Goal: Task Accomplishment & Management: Use online tool/utility

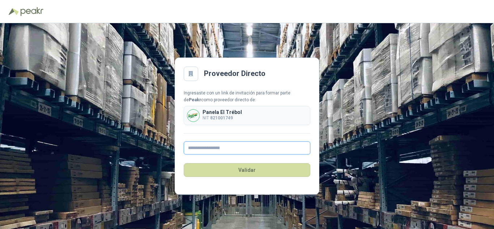
click at [238, 150] on input "text" at bounding box center [247, 147] width 127 height 13
click at [220, 145] on input "text" at bounding box center [247, 147] width 127 height 13
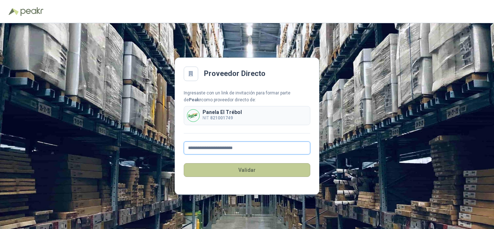
type input "**********"
click at [229, 173] on button "Validar" at bounding box center [247, 170] width 127 height 14
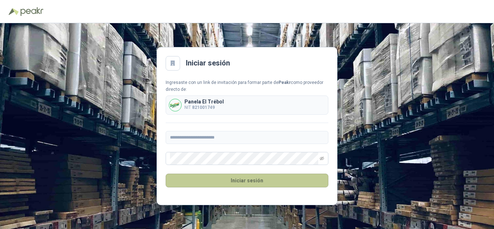
click at [217, 177] on button "Iniciar sesión" at bounding box center [247, 181] width 163 height 14
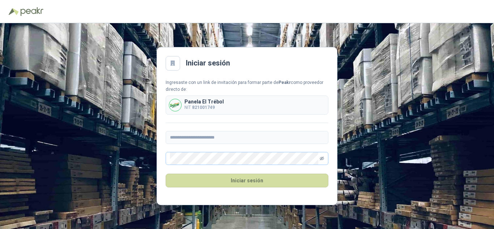
click at [320, 157] on icon "eye-invisible" at bounding box center [322, 158] width 4 height 4
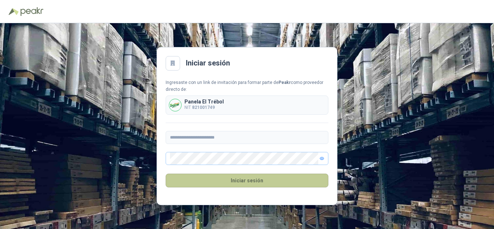
click at [211, 177] on button "Iniciar sesión" at bounding box center [247, 181] width 163 height 14
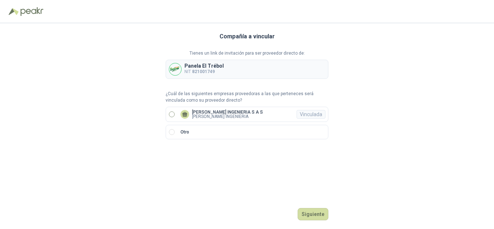
click at [174, 118] on label "[PERSON_NAME] INGENIERIA S A S [PERSON_NAME] INGENIERIA Vinculada" at bounding box center [247, 114] width 163 height 15
drag, startPoint x: 321, startPoint y: 215, endPoint x: 311, endPoint y: 215, distance: 10.1
click at [320, 215] on button "Ingresar" at bounding box center [314, 214] width 29 height 12
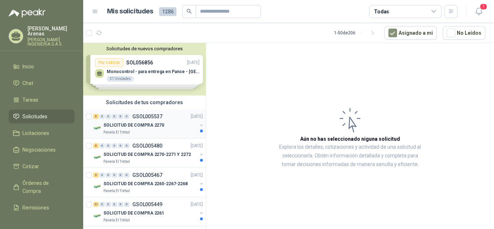
click at [158, 118] on p "GSOL005537" at bounding box center [147, 116] width 30 height 5
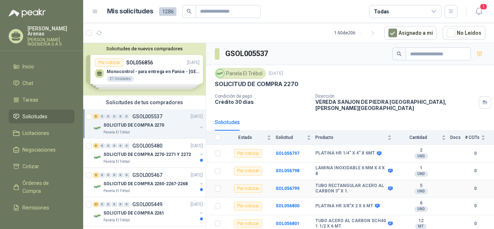
scroll to position [14, 0]
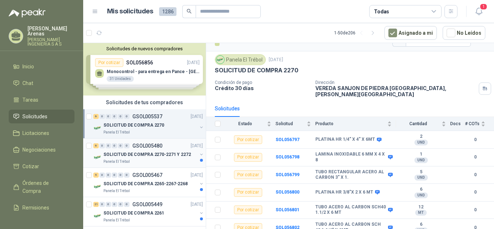
click at [149, 149] on div "6 0 0 0 0 0 GSOL005480 [DATE]" at bounding box center [148, 145] width 111 height 9
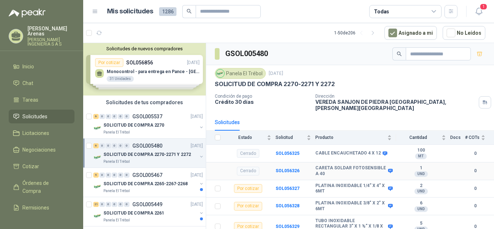
scroll to position [72, 0]
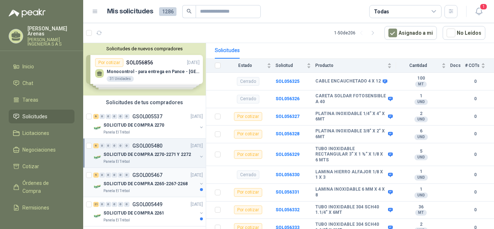
click at [146, 176] on p "GSOL005467" at bounding box center [147, 175] width 30 height 5
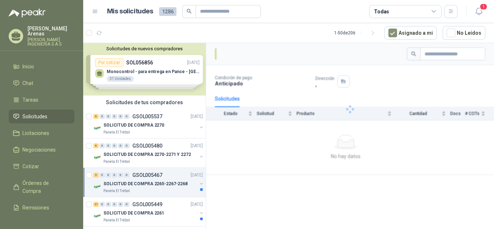
click at [125, 184] on p "SOLICITUD DE COMPRA 2265-2267-2268" at bounding box center [145, 183] width 84 height 7
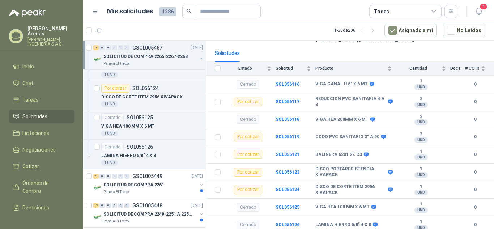
scroll to position [325, 0]
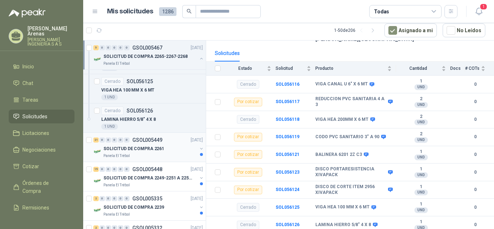
click at [166, 148] on div "SOLICITUD DE COMPRA 2261" at bounding box center [150, 148] width 94 height 9
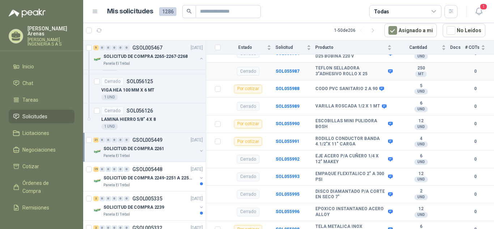
scroll to position [727, 0]
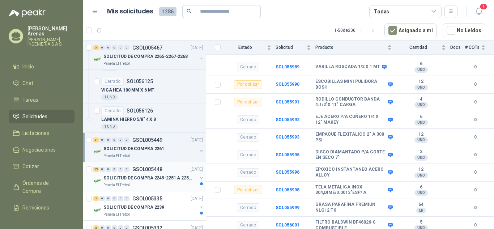
click at [150, 174] on div "SOLICITUD DE COMPRA 2249-2251 A 2256-2258 Y 2262" at bounding box center [150, 178] width 94 height 9
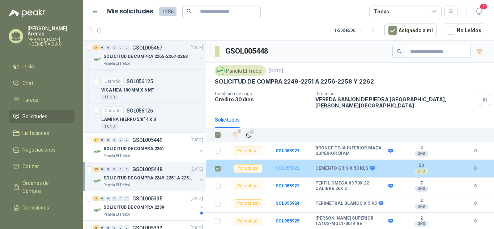
click at [279, 166] on b "SOL055922" at bounding box center [288, 168] width 24 height 5
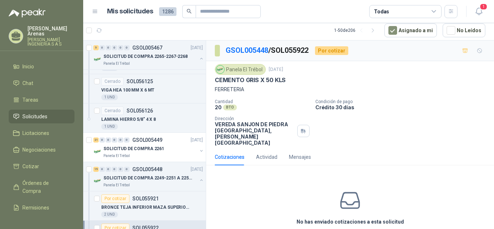
scroll to position [22, 0]
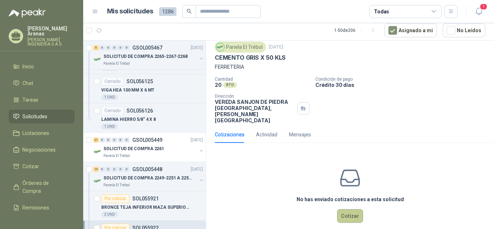
click at [348, 209] on button "Cotizar" at bounding box center [350, 216] width 26 height 14
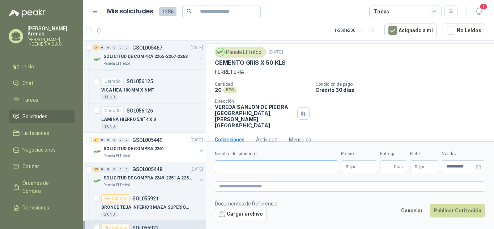
scroll to position [17, 0]
click at [251, 162] on input "Nombre del producto" at bounding box center [276, 166] width 123 height 13
type input "**********"
click at [365, 163] on p "$ 0 ,00" at bounding box center [359, 166] width 36 height 13
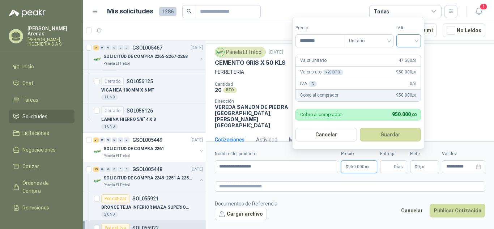
click at [417, 41] on input "search" at bounding box center [409, 40] width 16 height 11
click at [412, 54] on div "19%" at bounding box center [410, 56] width 13 height 8
click at [335, 132] on button "Cancelar" at bounding box center [326, 135] width 62 height 14
type input "***"
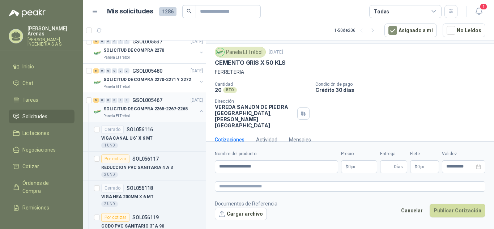
scroll to position [0, 0]
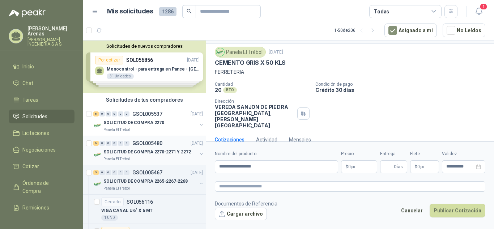
click at [145, 147] on div "6 0 0 0 0 0 GSOL005480 [DATE]" at bounding box center [148, 143] width 111 height 9
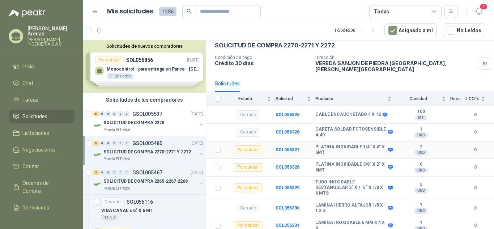
scroll to position [72, 0]
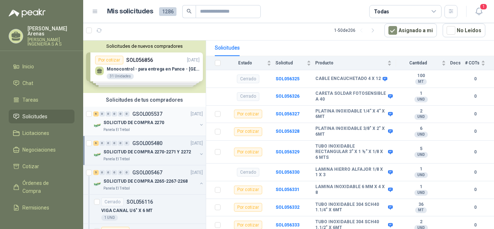
click at [152, 115] on p "GSOL005537" at bounding box center [147, 113] width 30 height 5
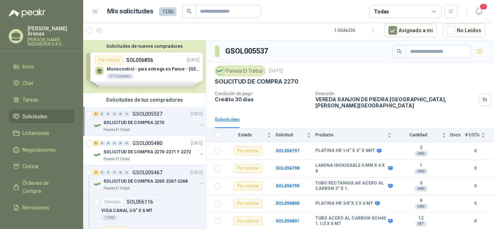
scroll to position [14, 0]
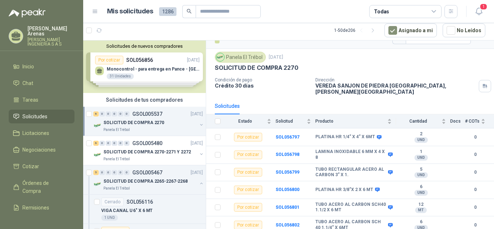
click at [149, 65] on div "Solicitudes de nuevos compradores Por cotizar SOL056856 [DATE] Monocontrol - pa…" at bounding box center [144, 67] width 123 height 52
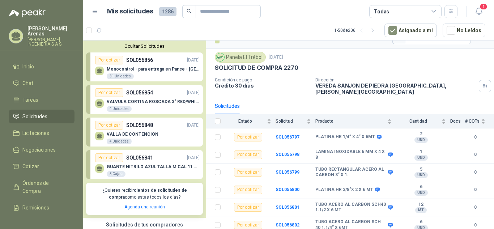
click at [150, 164] on div "GUANTE NITRILO AZUL TALLA M CAL 11 CAJA x 100 UND 5 Cajas" at bounding box center [147, 169] width 105 height 15
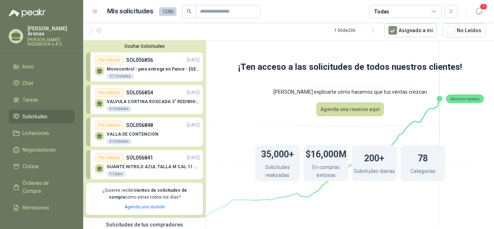
click at [163, 61] on div "Por cotizar SOL056856 [DATE]" at bounding box center [147, 60] width 105 height 9
click at [217, 12] on input "text" at bounding box center [225, 11] width 51 height 12
click at [94, 10] on icon at bounding box center [95, 11] width 7 height 7
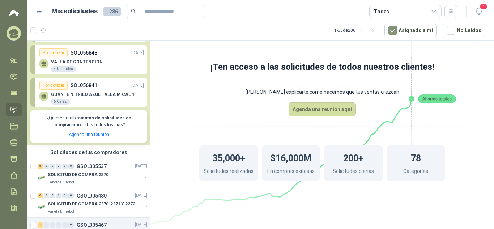
scroll to position [108, 0]
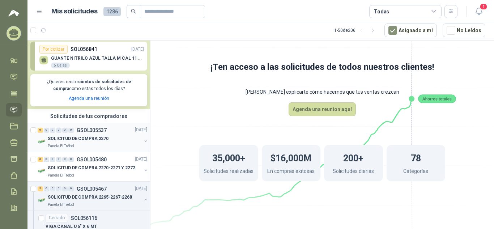
click at [88, 131] on p "GSOL005537" at bounding box center [92, 130] width 30 height 5
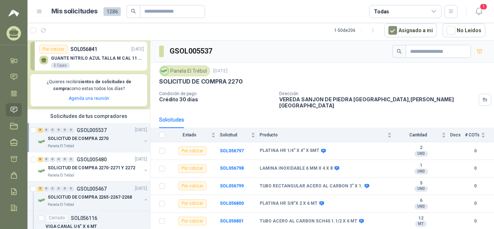
click at [102, 49] on div "Por cotizar SOL056841 [DATE]" at bounding box center [91, 49] width 105 height 9
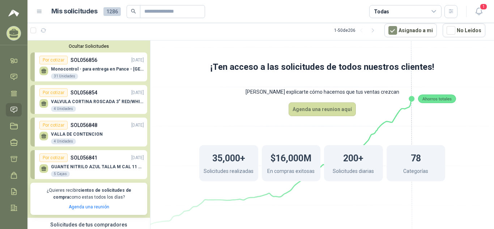
click at [95, 69] on p "Monocontrol - para entrega en Pance - [GEOGRAPHIC_DATA]" at bounding box center [97, 69] width 93 height 5
click at [77, 63] on p "SOL056856" at bounding box center [84, 60] width 27 height 8
click at [51, 60] on div "Por cotizar" at bounding box center [53, 60] width 28 height 9
click at [94, 95] on p "SOL056854" at bounding box center [84, 93] width 27 height 8
click at [96, 129] on p "SOL056848" at bounding box center [84, 125] width 27 height 8
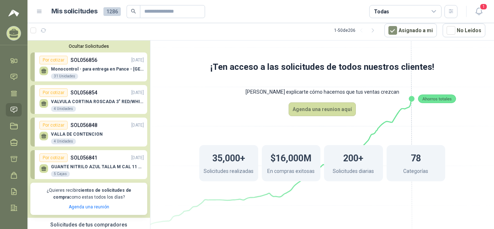
click at [94, 167] on p "GUANTE NITRILO AZUL TALLA M CAL 11 CAJA x 100 UND" at bounding box center [97, 166] width 93 height 5
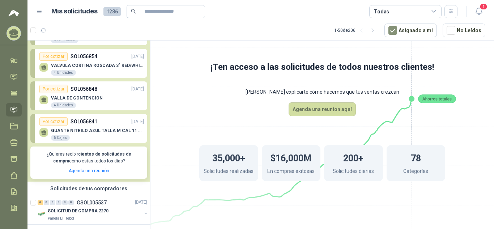
scroll to position [72, 0]
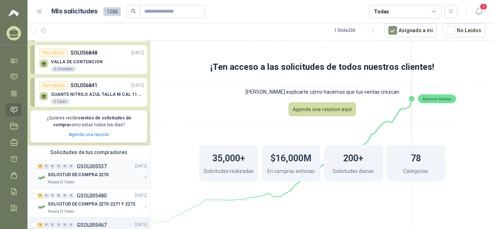
click at [90, 166] on p "GSOL005537" at bounding box center [92, 166] width 30 height 5
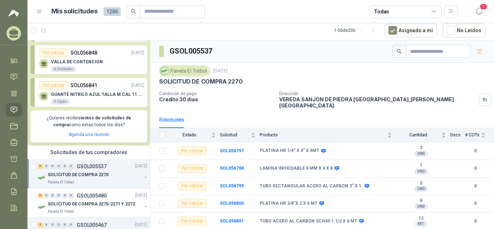
click at [86, 89] on p "SOL056841" at bounding box center [84, 85] width 27 height 8
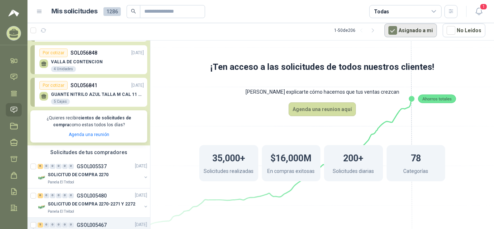
click at [424, 30] on button "Asignado a mi" at bounding box center [410, 31] width 52 height 14
click at [41, 8] on icon at bounding box center [39, 11] width 7 height 7
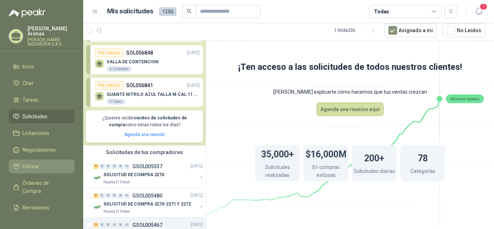
click at [46, 159] on link "Cotizar" at bounding box center [42, 166] width 66 height 14
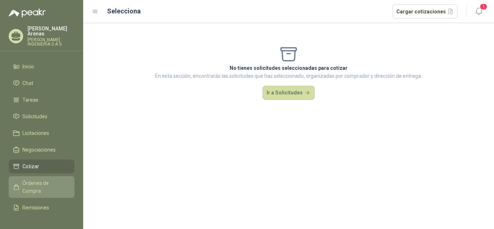
click at [48, 179] on span "Órdenes de Compra" at bounding box center [44, 187] width 45 height 16
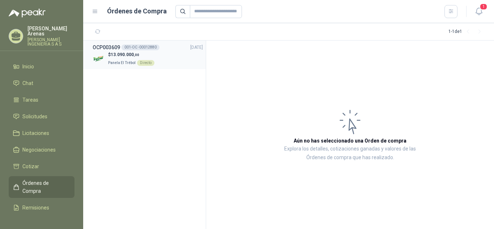
click at [117, 56] on span "13.090.000 ,00" at bounding box center [125, 54] width 29 height 5
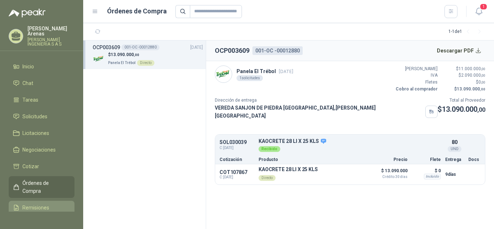
click at [48, 204] on li "Remisiones" at bounding box center [41, 208] width 57 height 8
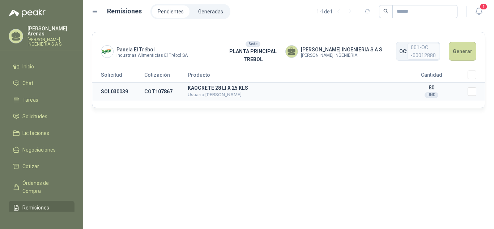
click at [208, 89] on p "KAOCRETE 28 LI X 25 KLS" at bounding box center [292, 87] width 208 height 5
click at [157, 94] on td "COT107867" at bounding box center [165, 91] width 43 height 18
click at [43, 146] on span "Negociaciones" at bounding box center [38, 150] width 33 height 8
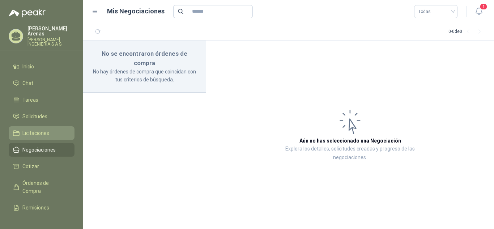
click at [43, 130] on span "Licitaciones" at bounding box center [35, 133] width 27 height 8
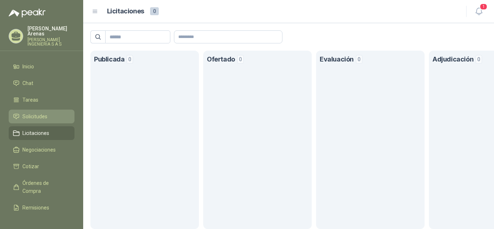
click at [33, 112] on span "Solicitudes" at bounding box center [34, 116] width 25 height 8
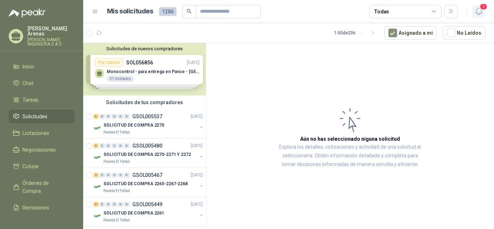
click at [482, 7] on span "1" at bounding box center [484, 6] width 8 height 7
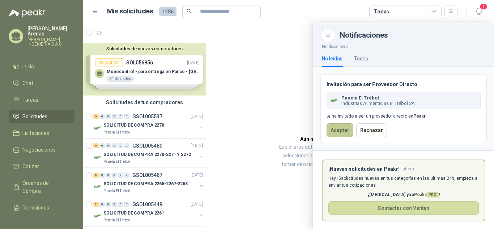
click at [333, 132] on button "Aceptar" at bounding box center [340, 130] width 27 height 14
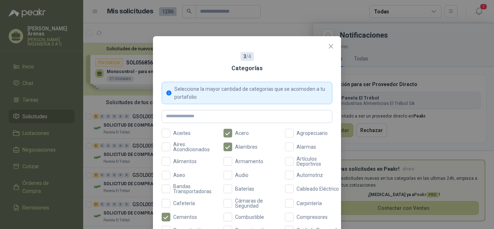
scroll to position [36, 0]
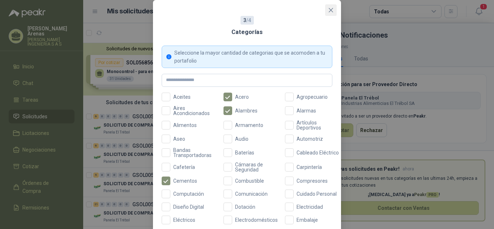
click at [328, 9] on icon "close" at bounding box center [331, 10] width 6 height 6
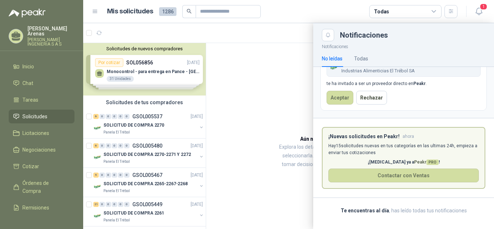
scroll to position [0, 0]
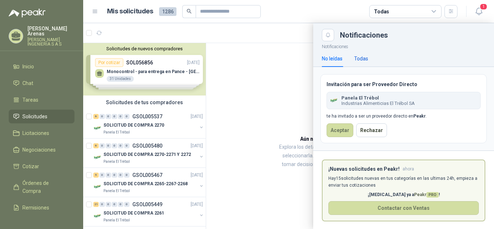
click at [361, 56] on div "Todas" at bounding box center [361, 59] width 14 height 8
click at [287, 83] on div at bounding box center [288, 126] width 411 height 206
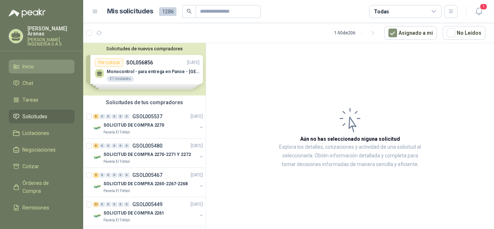
click at [26, 63] on span "Inicio" at bounding box center [28, 67] width 12 height 8
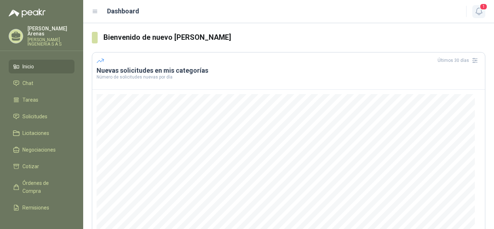
click at [482, 8] on span "1" at bounding box center [484, 6] width 8 height 7
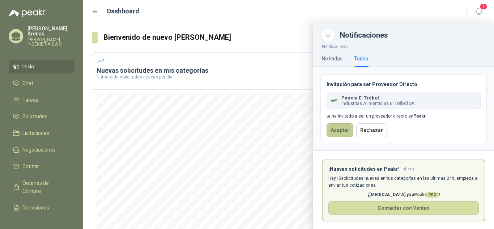
click at [348, 129] on button "Aceptar" at bounding box center [340, 130] width 27 height 14
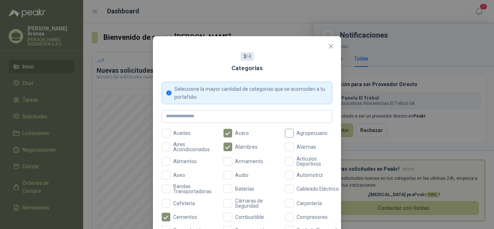
scroll to position [36, 0]
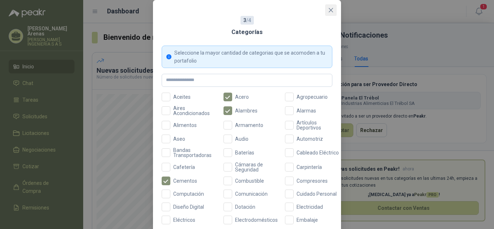
click at [328, 10] on icon "close" at bounding box center [331, 10] width 6 height 6
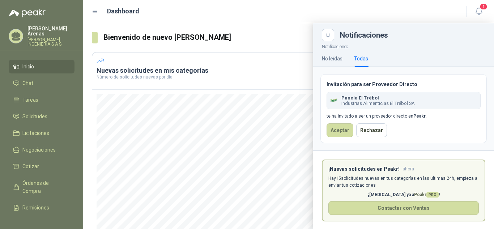
click at [403, 14] on div "Dashboard" at bounding box center [275, 11] width 366 height 10
click at [30, 63] on span "Inicio" at bounding box center [28, 67] width 12 height 8
click at [15, 31] on icon at bounding box center [15, 36] width 11 height 11
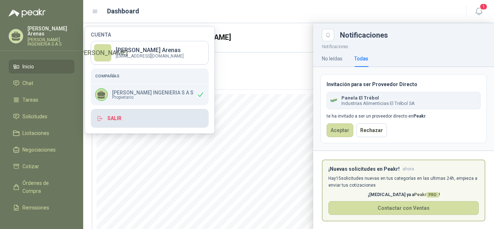
click at [131, 121] on button "Salir" at bounding box center [150, 118] width 118 height 19
